Goal: Transaction & Acquisition: Purchase product/service

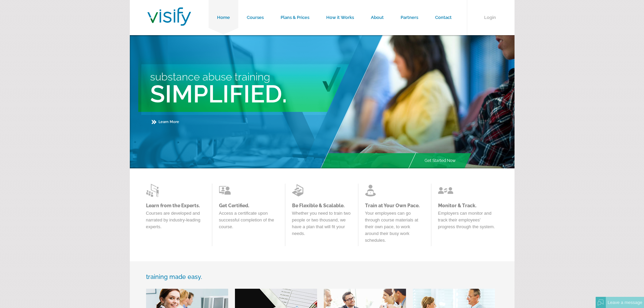
click at [578, 59] on form "Home Courses Plans & Prices How it Works About Partners Contact Login Substance…" at bounding box center [322, 288] width 644 height 576
click at [250, 15] on link "Courses" at bounding box center [255, 17] width 34 height 35
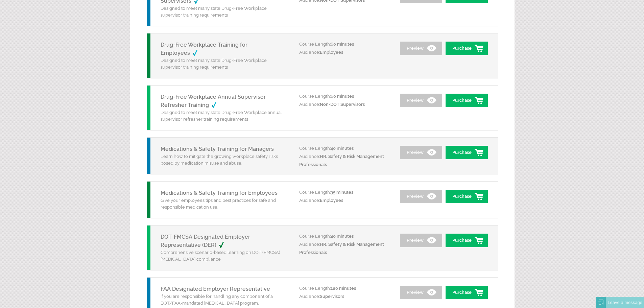
scroll to position [642, 0]
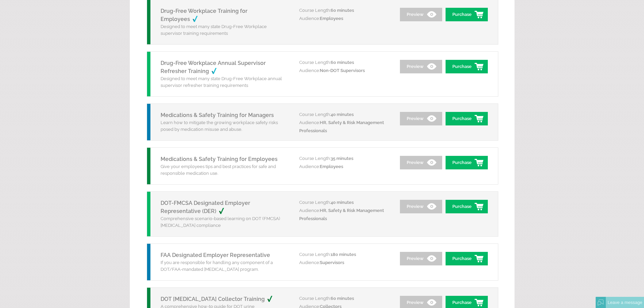
click at [236, 256] on link "FAA Designated Employer Representative" at bounding box center [215, 255] width 109 height 6
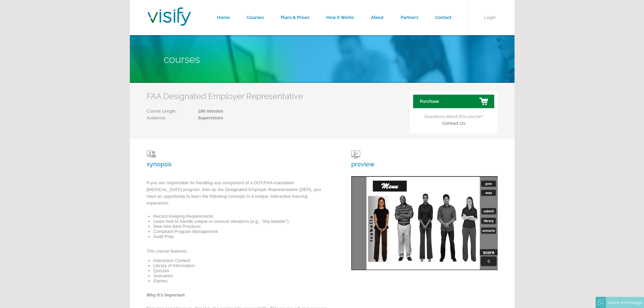
click at [458, 101] on link "Purchase" at bounding box center [453, 102] width 81 height 14
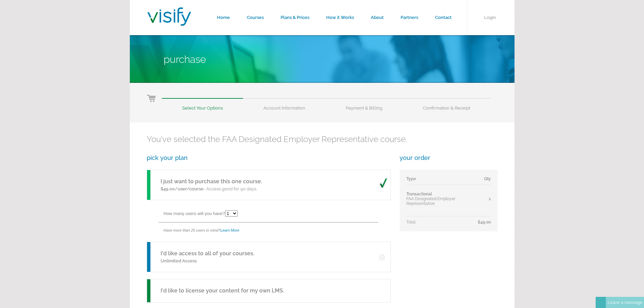
scroll to position [68, 0]
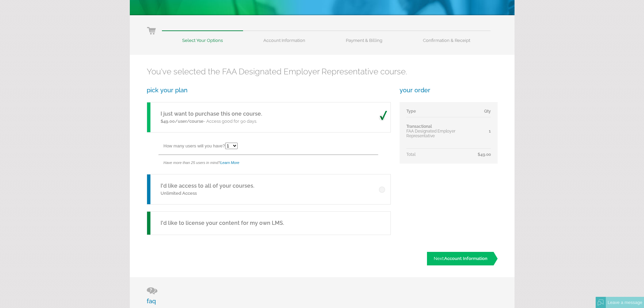
click at [271, 188] on div "I'd like access to all of your courses. Unlimited Access" at bounding box center [269, 189] width 244 height 30
click at [220, 183] on link "I'd like access to all of your courses." at bounding box center [208, 185] width 94 height 6
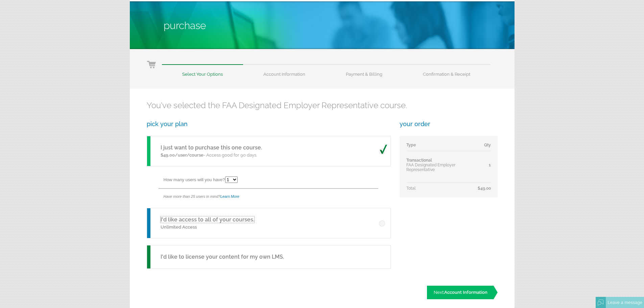
scroll to position [135, 0]
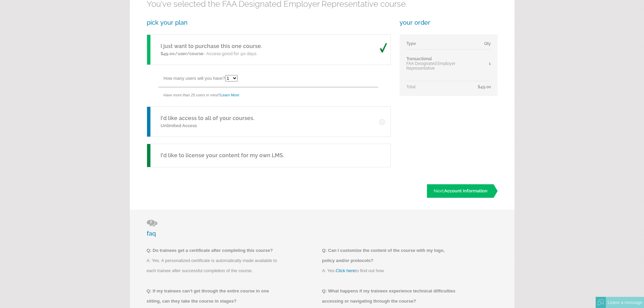
click at [233, 116] on link "I'd like access to all of your courses." at bounding box center [208, 118] width 94 height 6
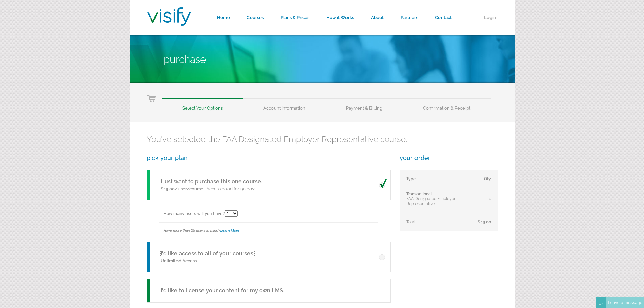
scroll to position [68, 0]
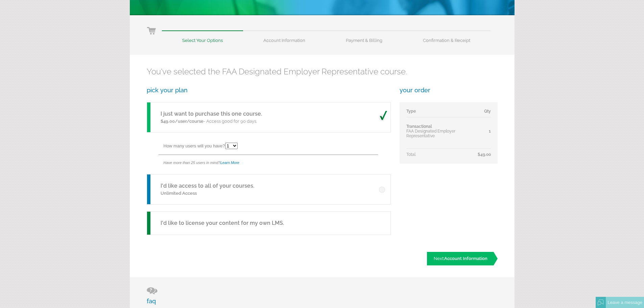
click at [382, 191] on span at bounding box center [383, 188] width 8 height 10
click at [0, 0] on input "radio" at bounding box center [0, 0] width 0 height 0
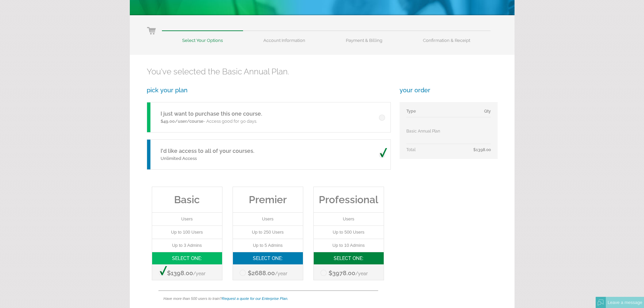
click at [385, 153] on span at bounding box center [383, 153] width 8 height 10
click at [0, 0] on input "radio" at bounding box center [0, 0] width 0 height 0
click at [384, 117] on span at bounding box center [383, 116] width 8 height 10
click at [0, 0] on input "radio" at bounding box center [0, 0] width 0 height 0
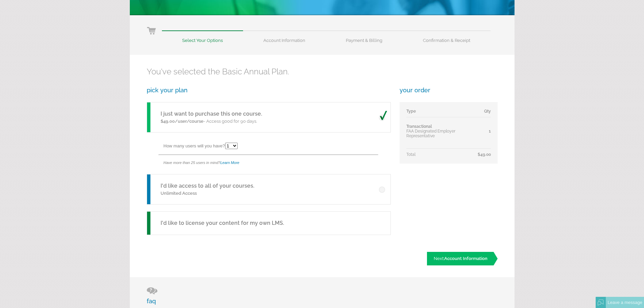
scroll to position [0, 0]
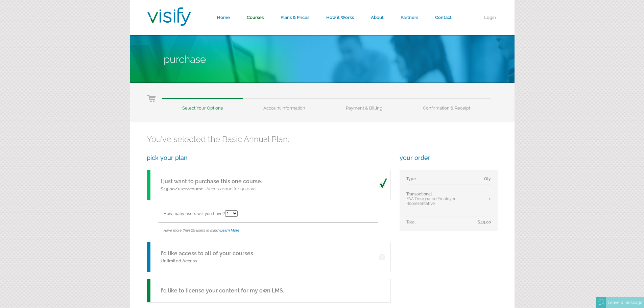
click at [258, 17] on link "Courses" at bounding box center [255, 17] width 34 height 35
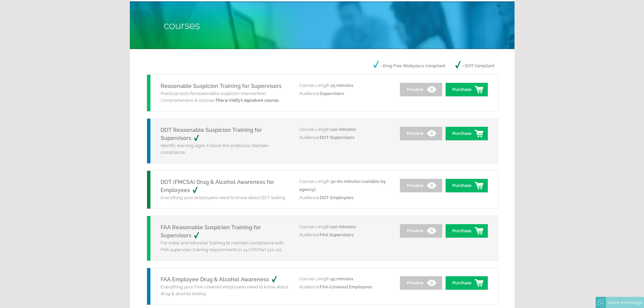
scroll to position [101, 0]
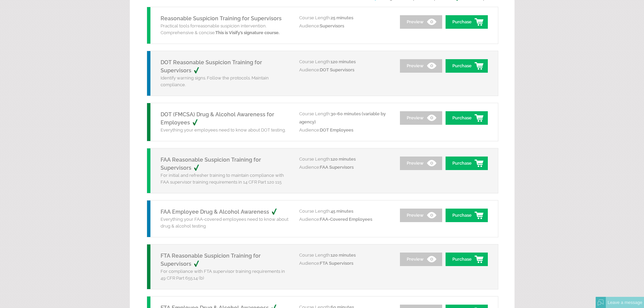
click at [225, 160] on link "FAA Reasonable Suspicion Training for Supervisors" at bounding box center [211, 163] width 100 height 15
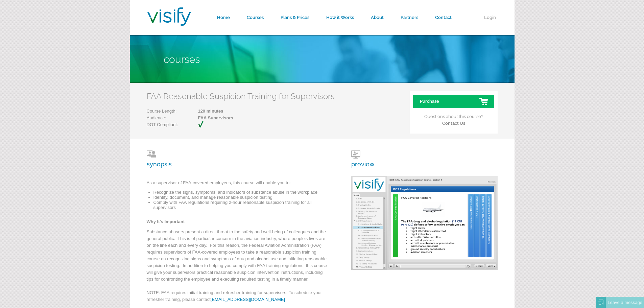
scroll to position [68, 0]
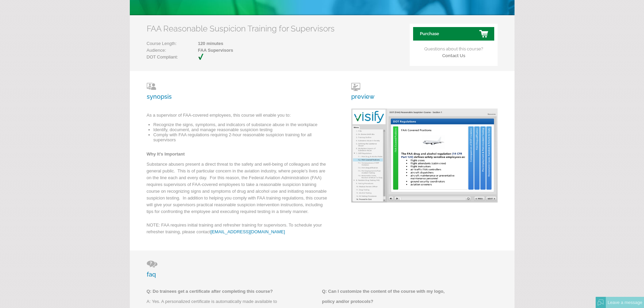
click at [431, 33] on link "Purchase" at bounding box center [453, 34] width 81 height 14
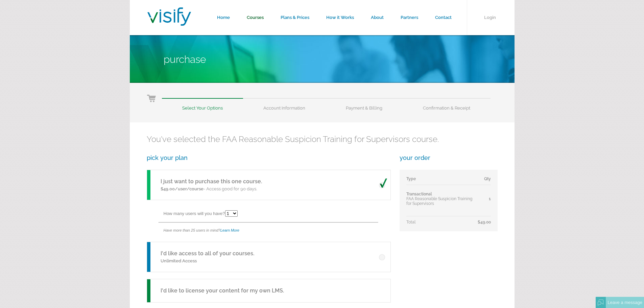
click at [253, 19] on link "Courses" at bounding box center [255, 17] width 34 height 35
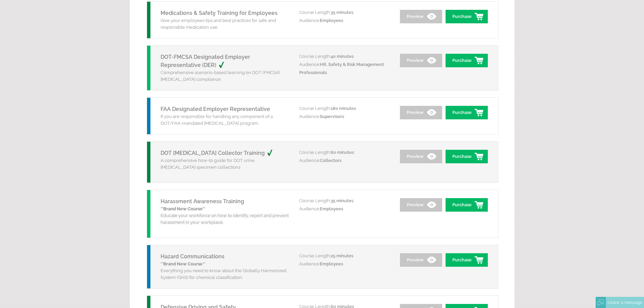
scroll to position [754, 0]
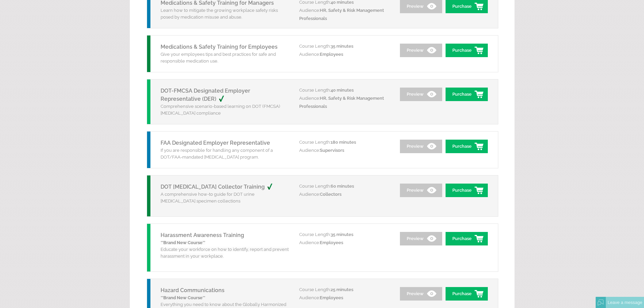
click at [198, 189] on link "DOT Drug Screen Collector Training" at bounding box center [220, 187] width 119 height 6
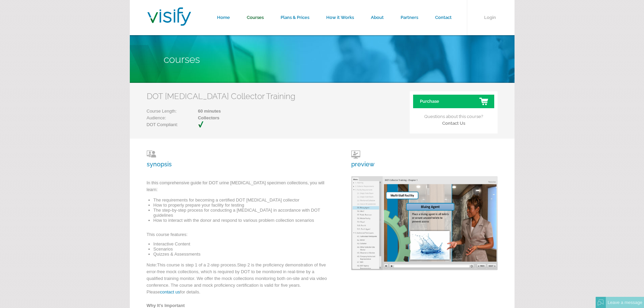
click at [254, 16] on link "Courses" at bounding box center [255, 17] width 34 height 35
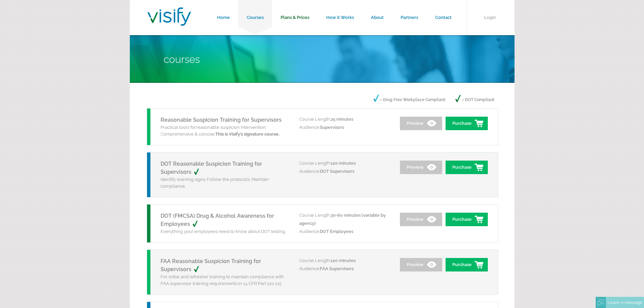
click at [292, 18] on link "Plans & Prices" at bounding box center [295, 17] width 46 height 35
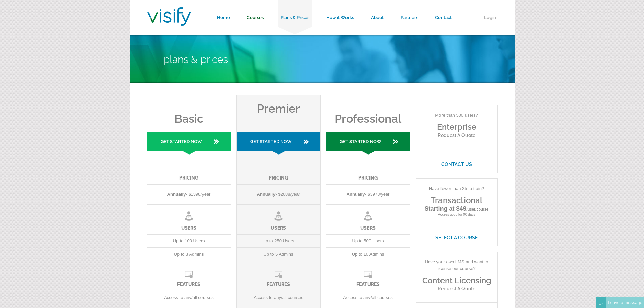
click at [255, 22] on link "Courses" at bounding box center [255, 17] width 34 height 35
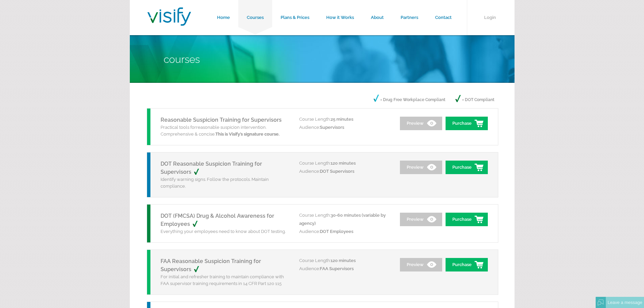
scroll to position [101, 0]
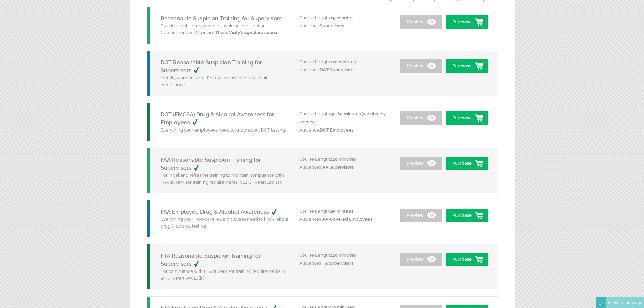
click at [227, 162] on link "FAA Reasonable Suspicion Training for Supervisors" at bounding box center [211, 163] width 100 height 15
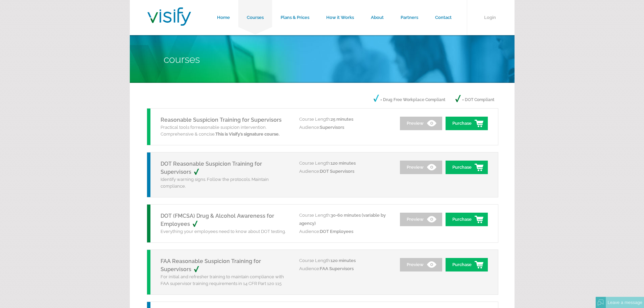
click at [266, 176] on p "Identify warning signs. Follow the protocols. Maintain compliance." at bounding box center [225, 183] width 128 height 14
click at [233, 167] on link "DOT Reasonable Suspicion Training for Supervisors" at bounding box center [211, 168] width 101 height 15
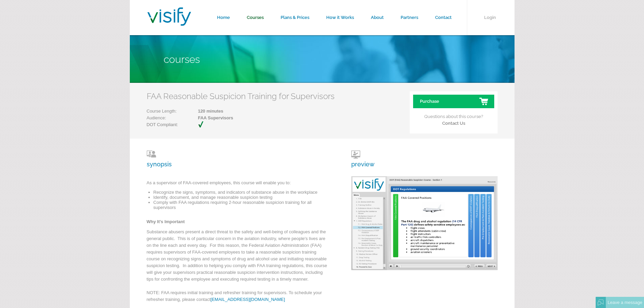
click at [250, 15] on link "Courses" at bounding box center [255, 17] width 34 height 35
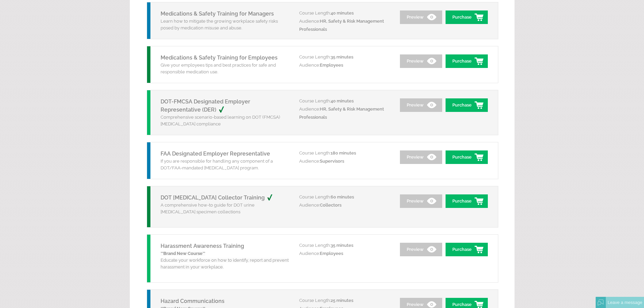
scroll to position [676, 0]
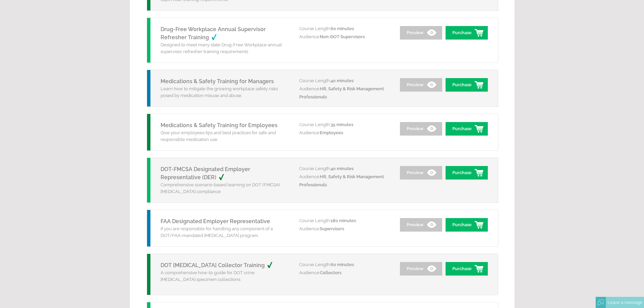
click at [250, 172] on link "DOT-FMCSA Designated Employer Representative (DER)" at bounding box center [206, 173] width 90 height 15
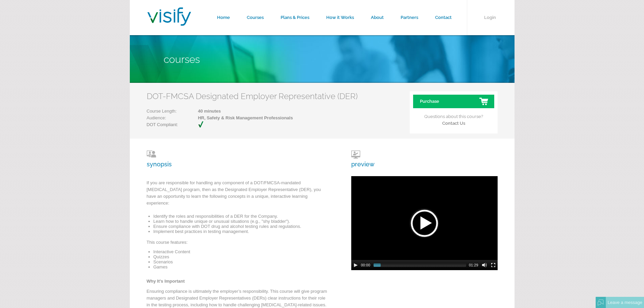
click at [356, 164] on h3 "preview" at bounding box center [362, 158] width 23 height 17
click at [437, 220] on div at bounding box center [424, 223] width 34 height 34
click at [380, 264] on span at bounding box center [391, 264] width 37 height 3
click at [392, 265] on span at bounding box center [391, 264] width 37 height 3
click at [355, 263] on button "Play/Pause" at bounding box center [355, 264] width 5 height 5
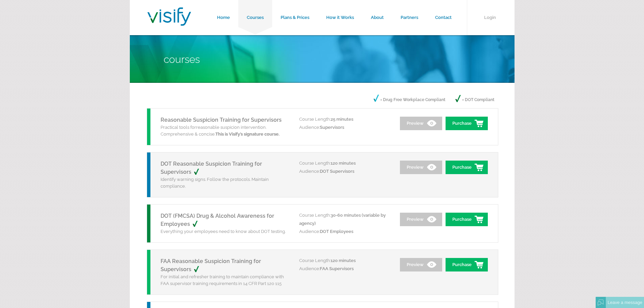
scroll to position [101, 0]
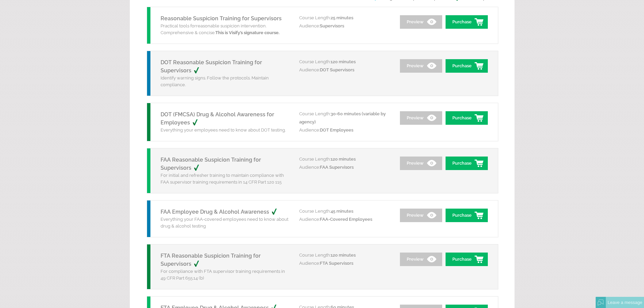
click at [238, 211] on link "FAA Employee Drug & Alcohol Awareness" at bounding box center [223, 212] width 124 height 6
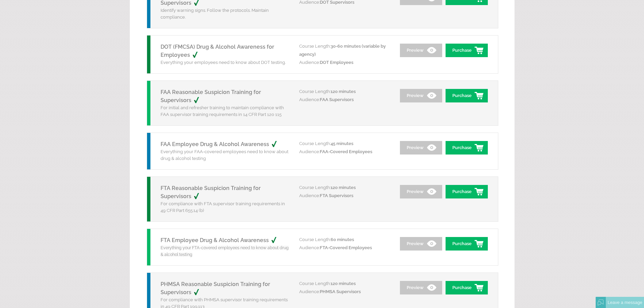
click at [258, 141] on link "FAA Employee Drug & Alcohol Awareness" at bounding box center [223, 144] width 124 height 6
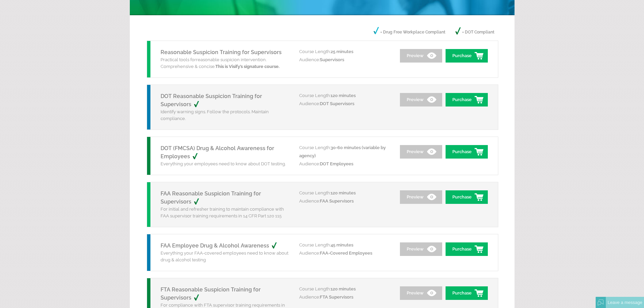
scroll to position [135, 0]
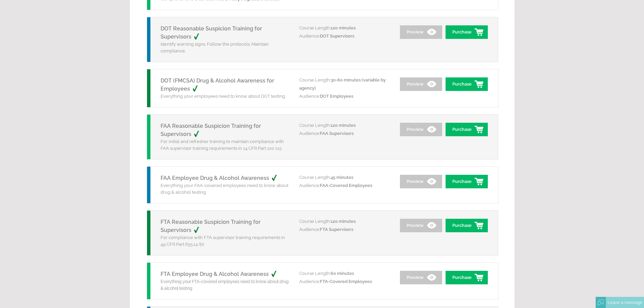
click at [246, 123] on link "FAA Reasonable Suspicion Training for Supervisors" at bounding box center [211, 130] width 100 height 15
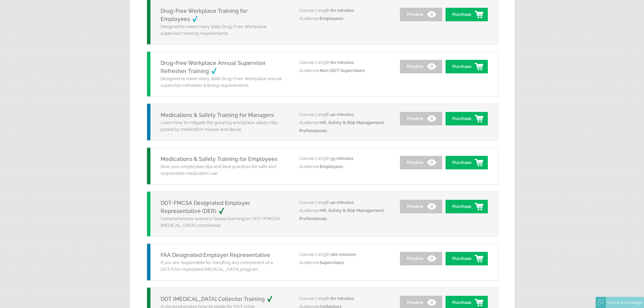
scroll to position [676, 0]
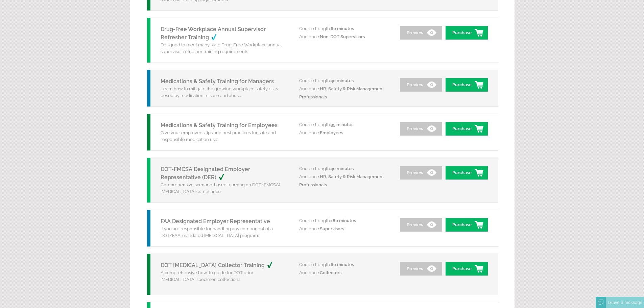
click at [253, 221] on link "FAA Designated Employer Representative" at bounding box center [215, 221] width 109 height 6
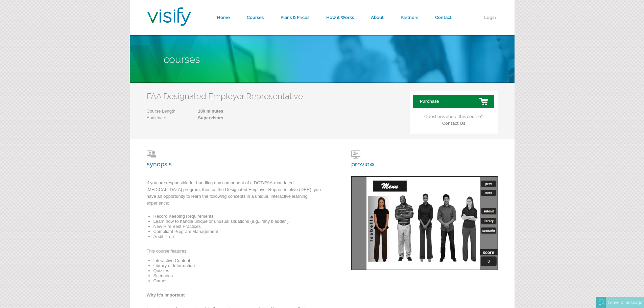
click at [451, 97] on link "Purchase" at bounding box center [453, 102] width 81 height 14
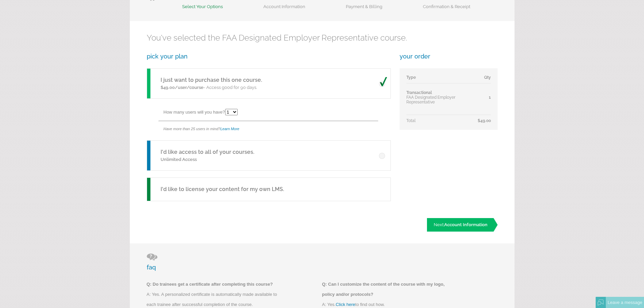
scroll to position [169, 0]
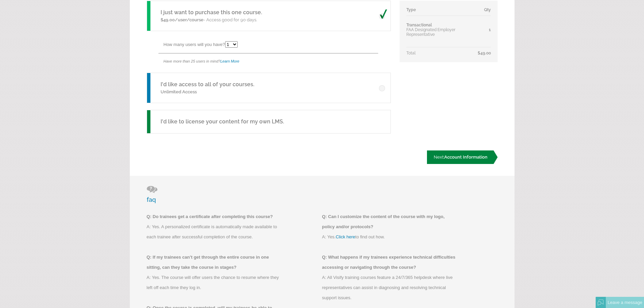
click at [490, 162] on link "Next: Account Information" at bounding box center [462, 157] width 71 height 14
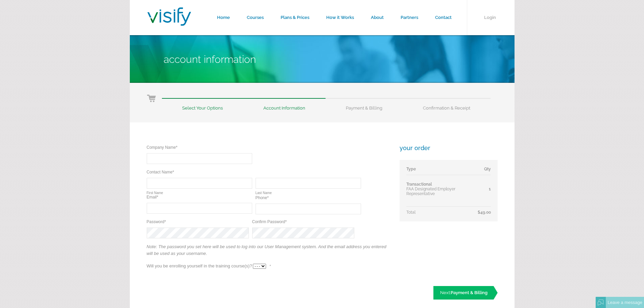
click at [196, 156] on input "text" at bounding box center [199, 158] width 105 height 11
type input "Accessory Technologies Corporation"
type input "Anupa"
type input "Singh"
type input "anupa.singh@atcny.com"
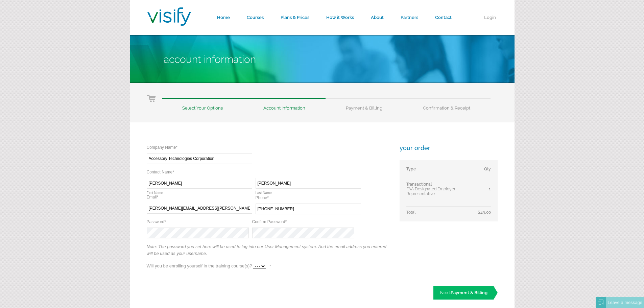
type input "(516) 884-8777"
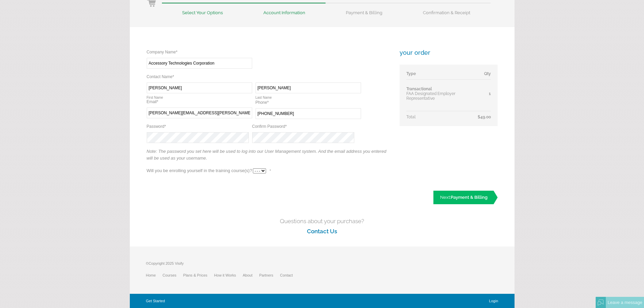
click at [263, 172] on select "- - - Yes No" at bounding box center [259, 170] width 13 height 5
select select "Yes"
click at [253, 168] on select "- - - Yes No" at bounding box center [259, 170] width 13 height 5
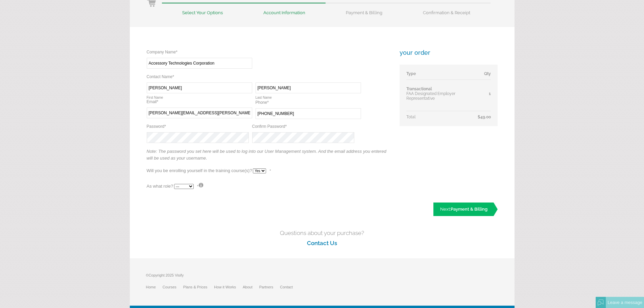
click at [353, 184] on div "As what role? --- Teacher Student * Please select a role. Excellent. You will a…" at bounding box center [268, 186] width 243 height 12
click at [190, 186] on select "--- Teacher Student" at bounding box center [184, 186] width 20 height 5
select select "True"
click at [174, 184] on select "--- Teacher Student" at bounding box center [184, 186] width 20 height 5
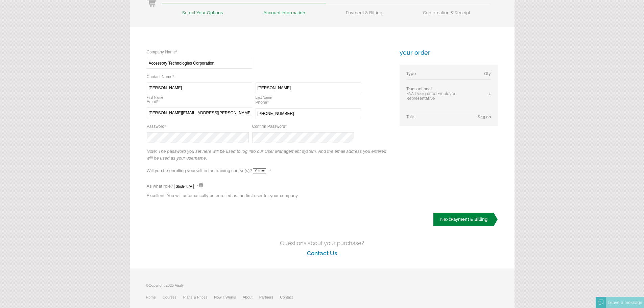
click at [481, 217] on span "Payment & Billing" at bounding box center [468, 219] width 37 height 5
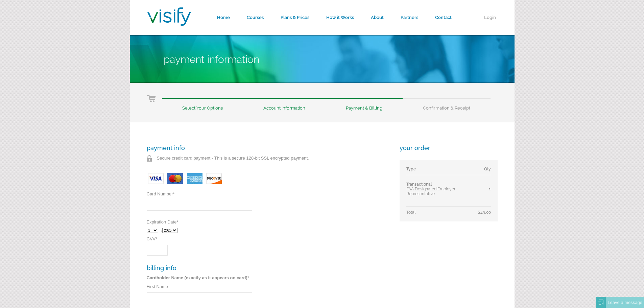
scroll to position [34, 0]
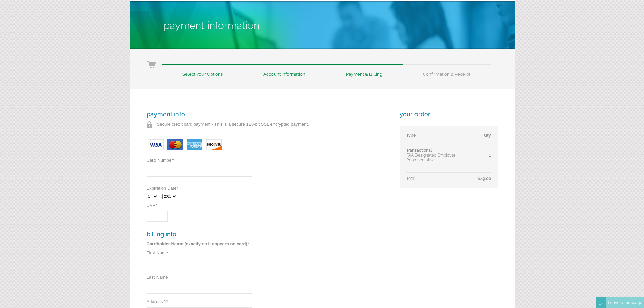
click at [207, 167] on input "Card Number *" at bounding box center [199, 171] width 105 height 11
type input "[CREDIT_CARD_NUMBER]"
click at [154, 193] on div "1 2 3 4 5 6 7 8 9 10 11 12 / 2025 2026 2027 2028 2029 2030 2031 2032" at bounding box center [268, 197] width 243 height 12
click at [154, 195] on select "1 2 3 4 5 6 7 8 9 10 11 12" at bounding box center [152, 196] width 11 height 5
select select "5"
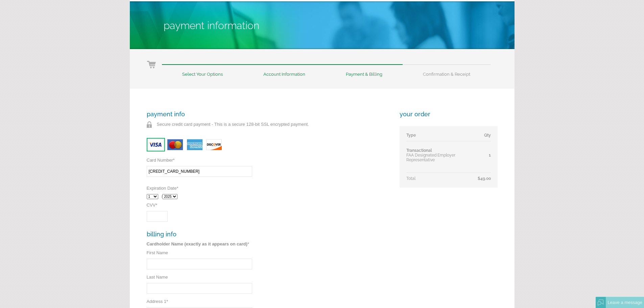
click at [147, 194] on select "1 2 3 4 5 6 7 8 9 10 11 12" at bounding box center [152, 196] width 11 height 5
click at [173, 198] on select "2025 2026 2027 2028 2029 2030 2031 2032" at bounding box center [169, 196] width 15 height 5
select select "2028"
click at [164, 194] on select "2025 2026 2027 2028 2029 2030 2031 2032" at bounding box center [169, 196] width 15 height 5
click at [161, 219] on input "CVV *" at bounding box center [157, 216] width 21 height 11
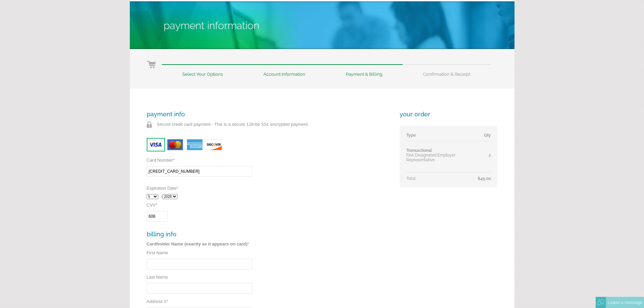
scroll to position [68, 0]
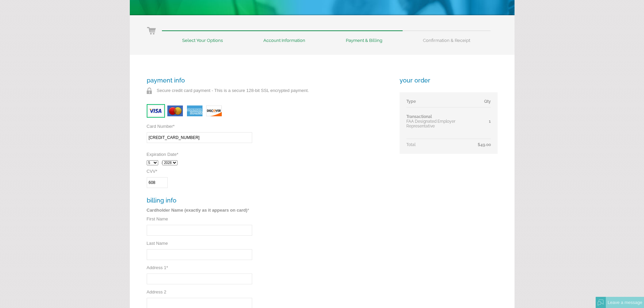
type input "608"
click at [175, 229] on input "First Name" at bounding box center [199, 230] width 105 height 11
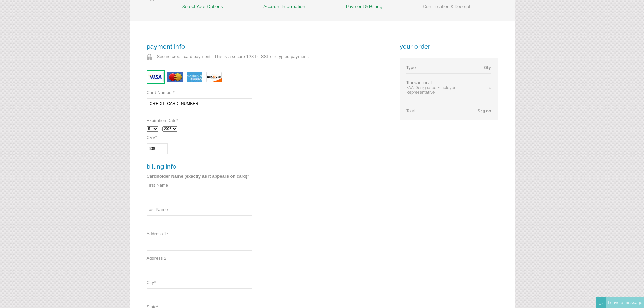
scroll to position [135, 0]
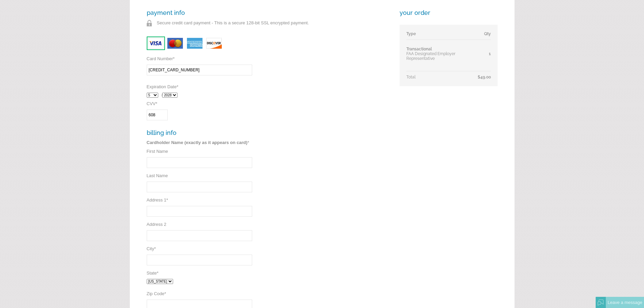
click at [164, 204] on div "payment info Secure credit card payment - This is a secure 128-bit SSL encrypte…" at bounding box center [268, 167] width 243 height 316
click at [167, 211] on input "Address 1 *" at bounding box center [199, 211] width 105 height 11
type input "41 Mercedes Way, Unit#34"
click at [182, 255] on input "City *" at bounding box center [199, 259] width 105 height 11
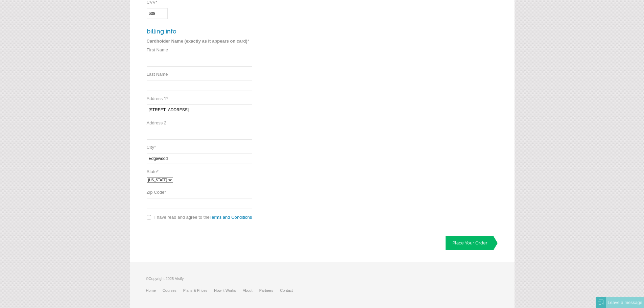
type input "Edgewood"
click at [167, 180] on select "Alabama Alaska Arizona Arkansas California Colorado Connecticut District of Col…" at bounding box center [160, 179] width 26 height 5
select select "NY"
click at [147, 177] on select "Alabama Alaska Arizona Arkansas California Colorado Connecticut District of Col…" at bounding box center [160, 179] width 26 height 5
click at [172, 206] on input "Zip Code *" at bounding box center [199, 203] width 105 height 11
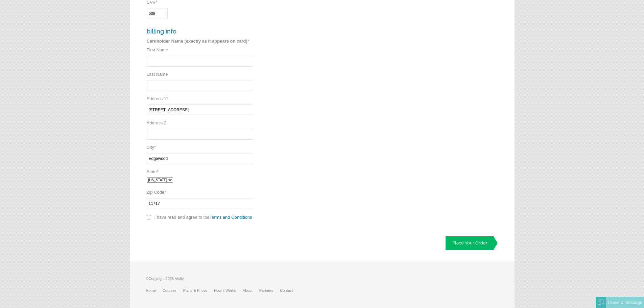
type input "11717"
click at [149, 217] on input "checkbox" at bounding box center [149, 217] width 4 height 4
checkbox input "true"
click at [188, 61] on input "First Name" at bounding box center [199, 61] width 105 height 11
type input "Accessory"
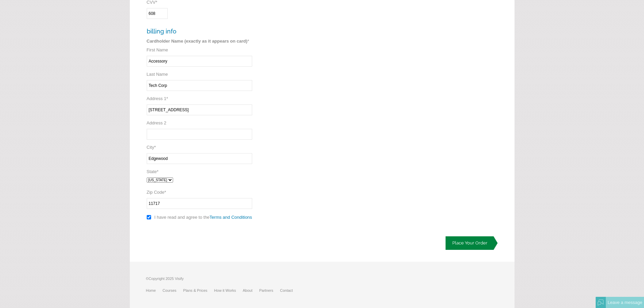
type input "Tech Corp"
click at [450, 238] on link "Place Your Order" at bounding box center [471, 243] width 52 height 14
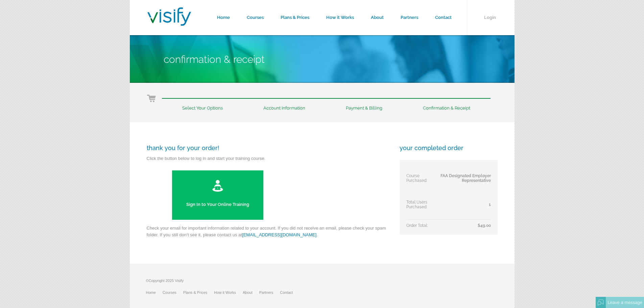
click at [241, 209] on link "Sign In to Your Online Training" at bounding box center [217, 194] width 91 height 49
